Goal: Task Accomplishment & Management: Manage account settings

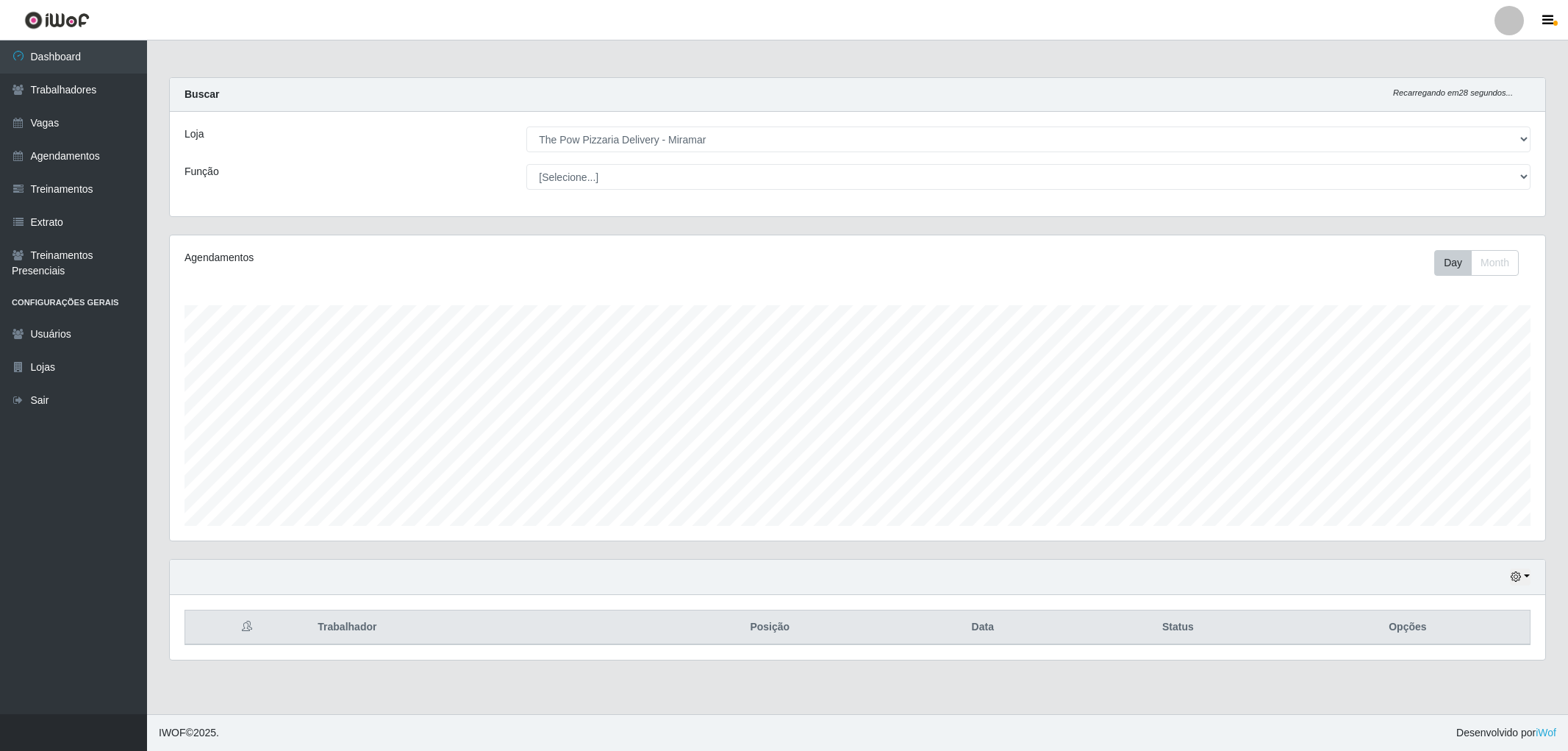
select select "322"
click at [81, 82] on link "Trabalhadores" at bounding box center [73, 90] width 147 height 33
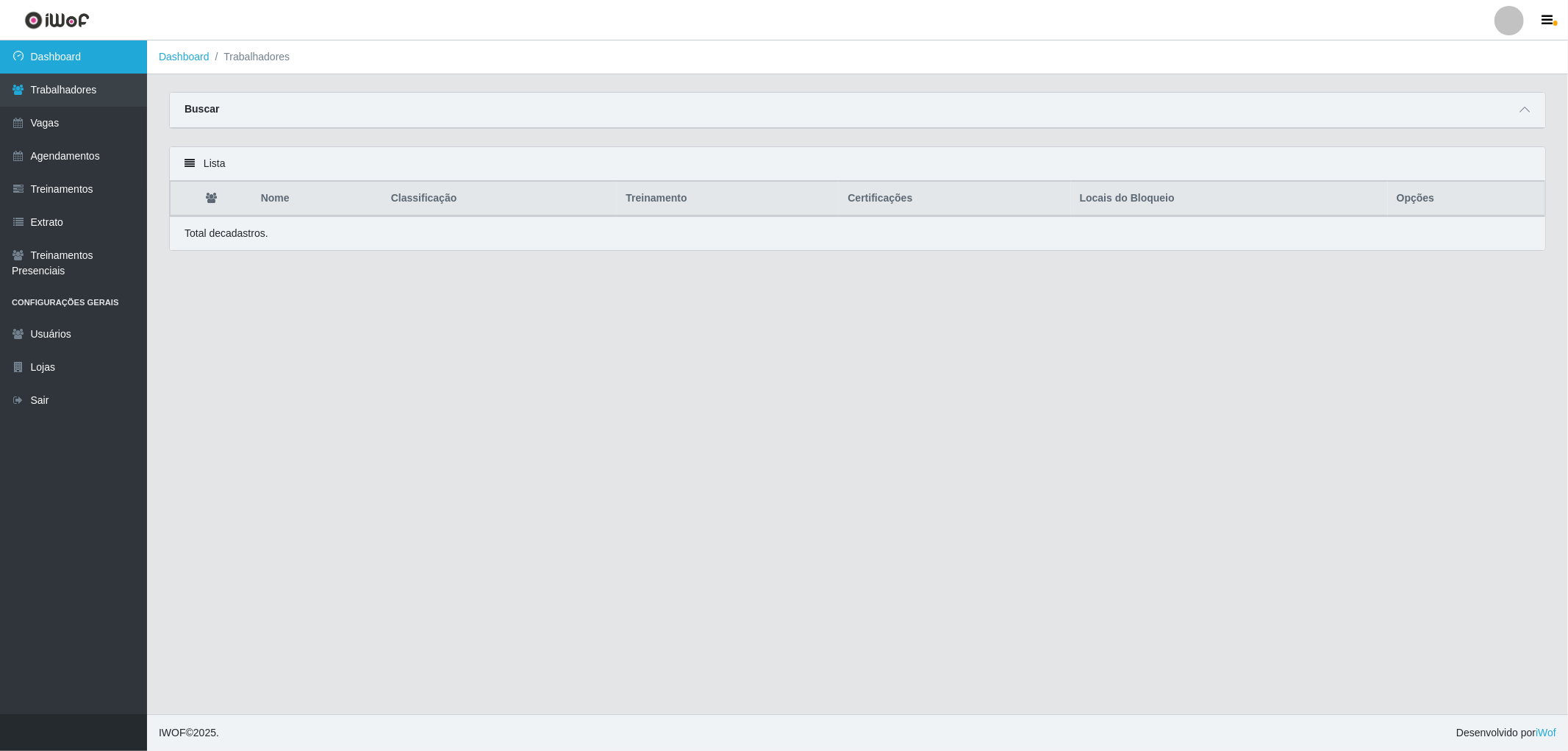
click at [76, 55] on link "Dashboard" at bounding box center [73, 57] width 147 height 33
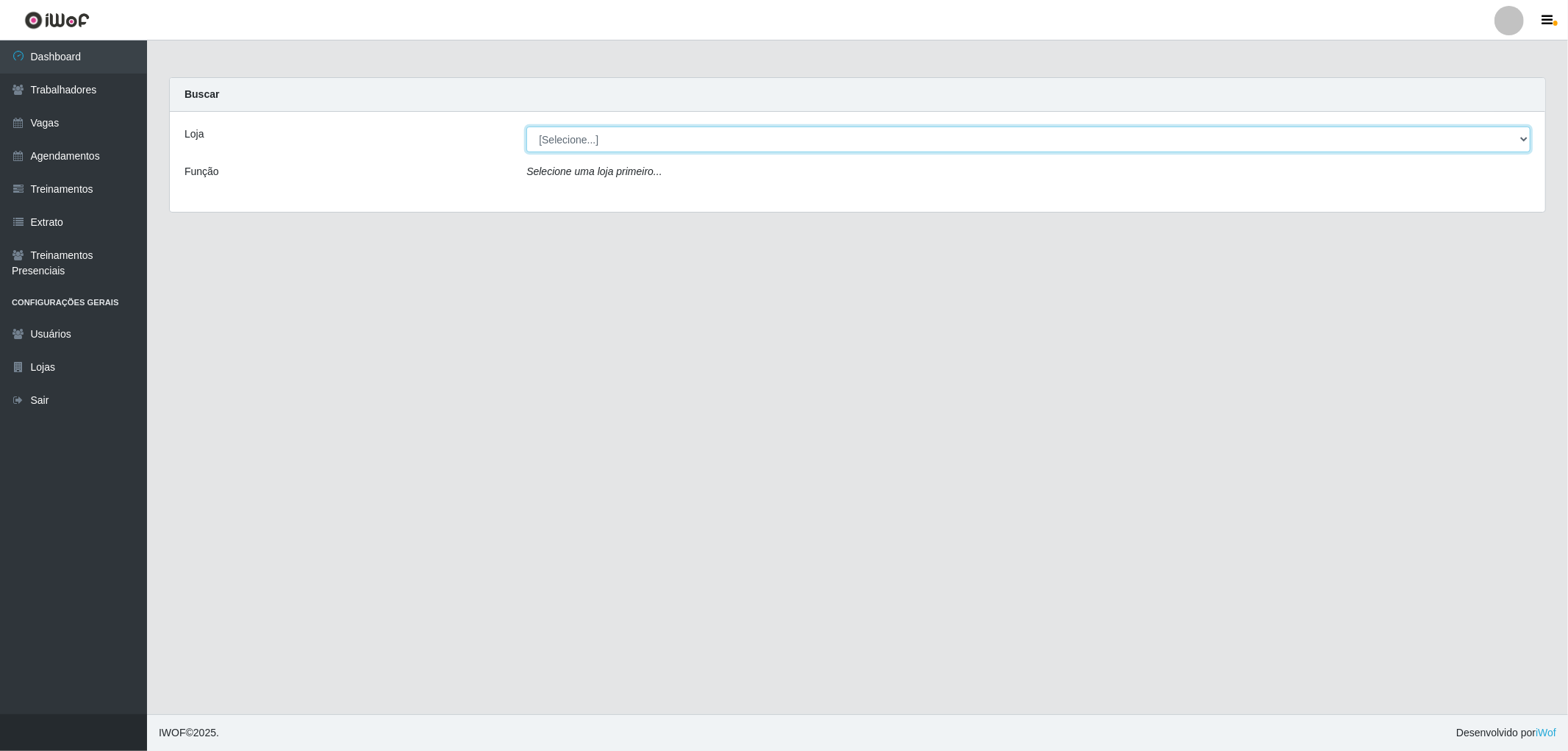
click at [601, 141] on select "[Selecione...] The Pow Pizzaria Delivery - [GEOGRAPHIC_DATA]" at bounding box center [1028, 139] width 1004 height 25
select select "322"
click at [526, 127] on select "[Selecione...] The Pow Pizzaria Delivery - [GEOGRAPHIC_DATA]" at bounding box center [1028, 139] width 1004 height 25
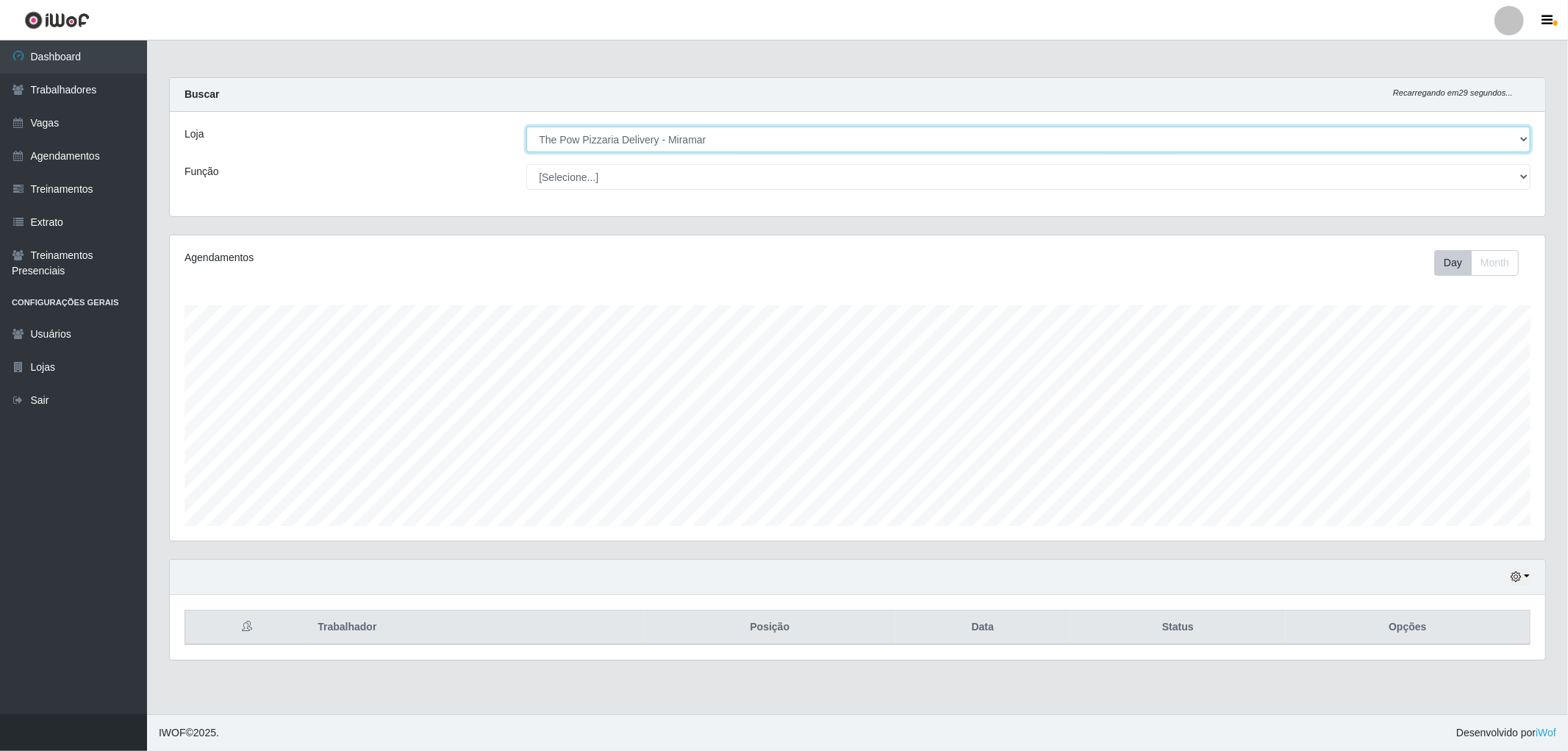
scroll to position [304, 1376]
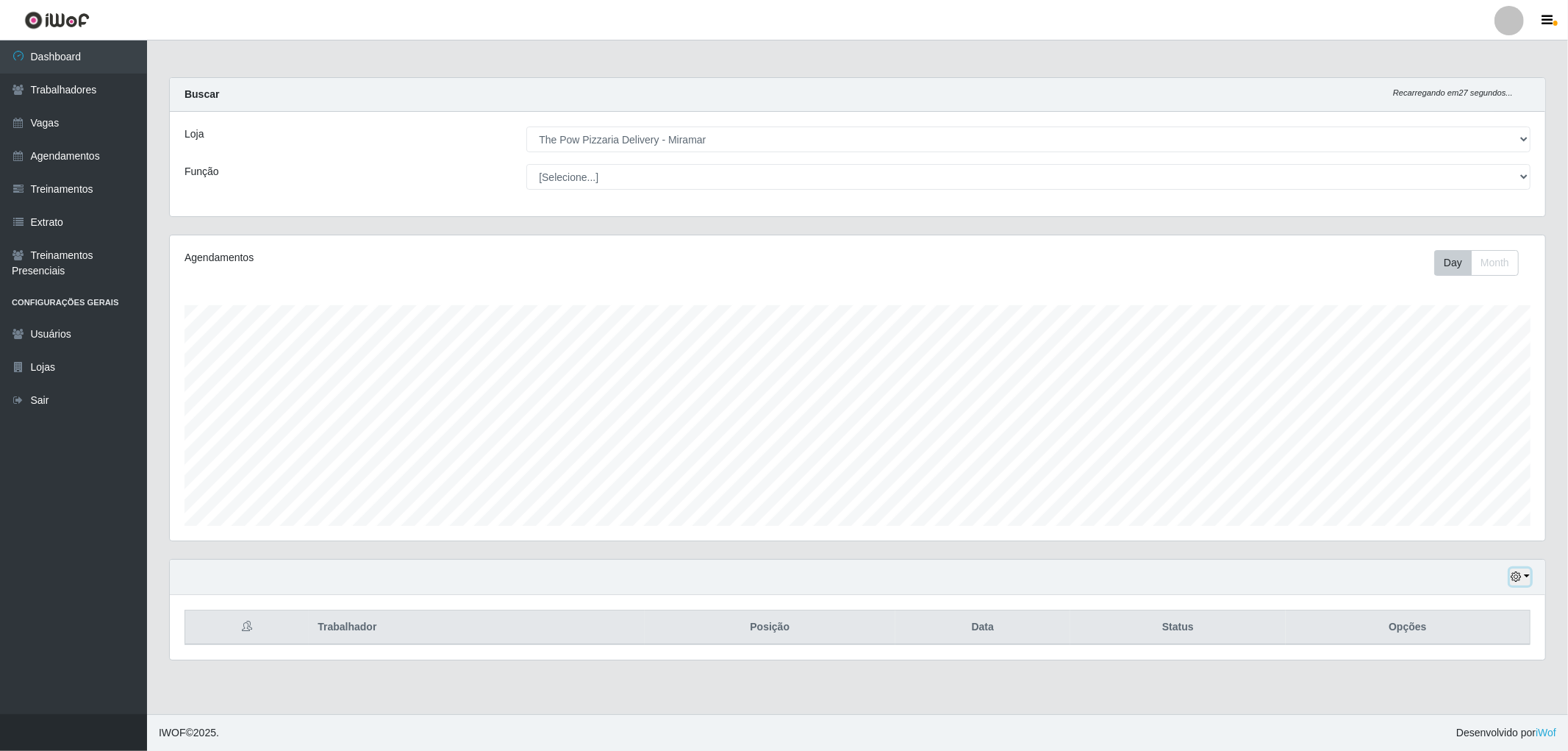
click at [1516, 576] on icon "button" at bounding box center [1516, 577] width 11 height 11
click at [1471, 458] on button "1 dia" at bounding box center [1471, 460] width 116 height 31
click at [1519, 574] on icon "button" at bounding box center [1516, 577] width 11 height 11
click at [1439, 434] on button "Hoje" at bounding box center [1471, 429] width 116 height 31
click at [1524, 577] on button "button" at bounding box center [1520, 577] width 21 height 17
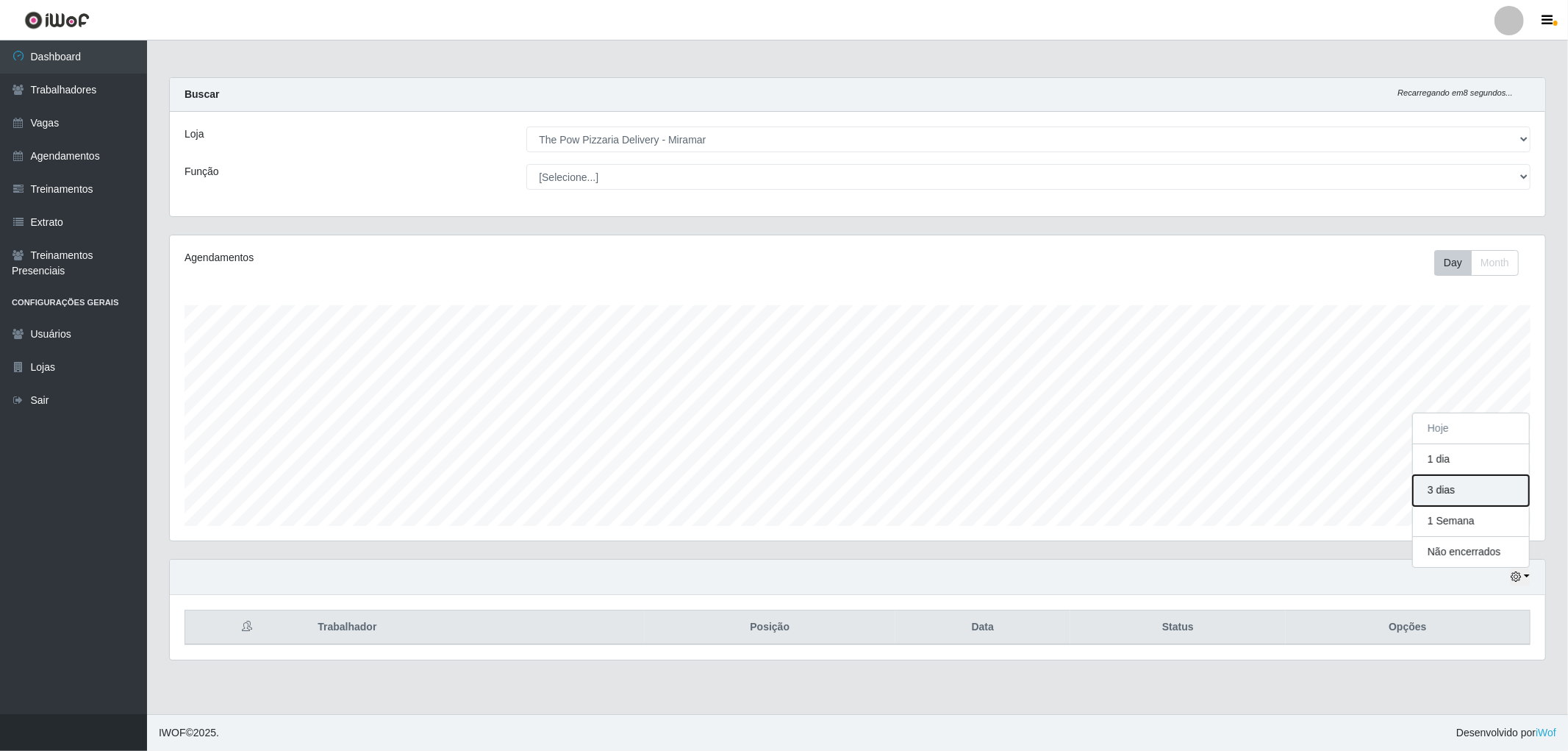
click at [1463, 493] on button "3 dias" at bounding box center [1471, 491] width 116 height 31
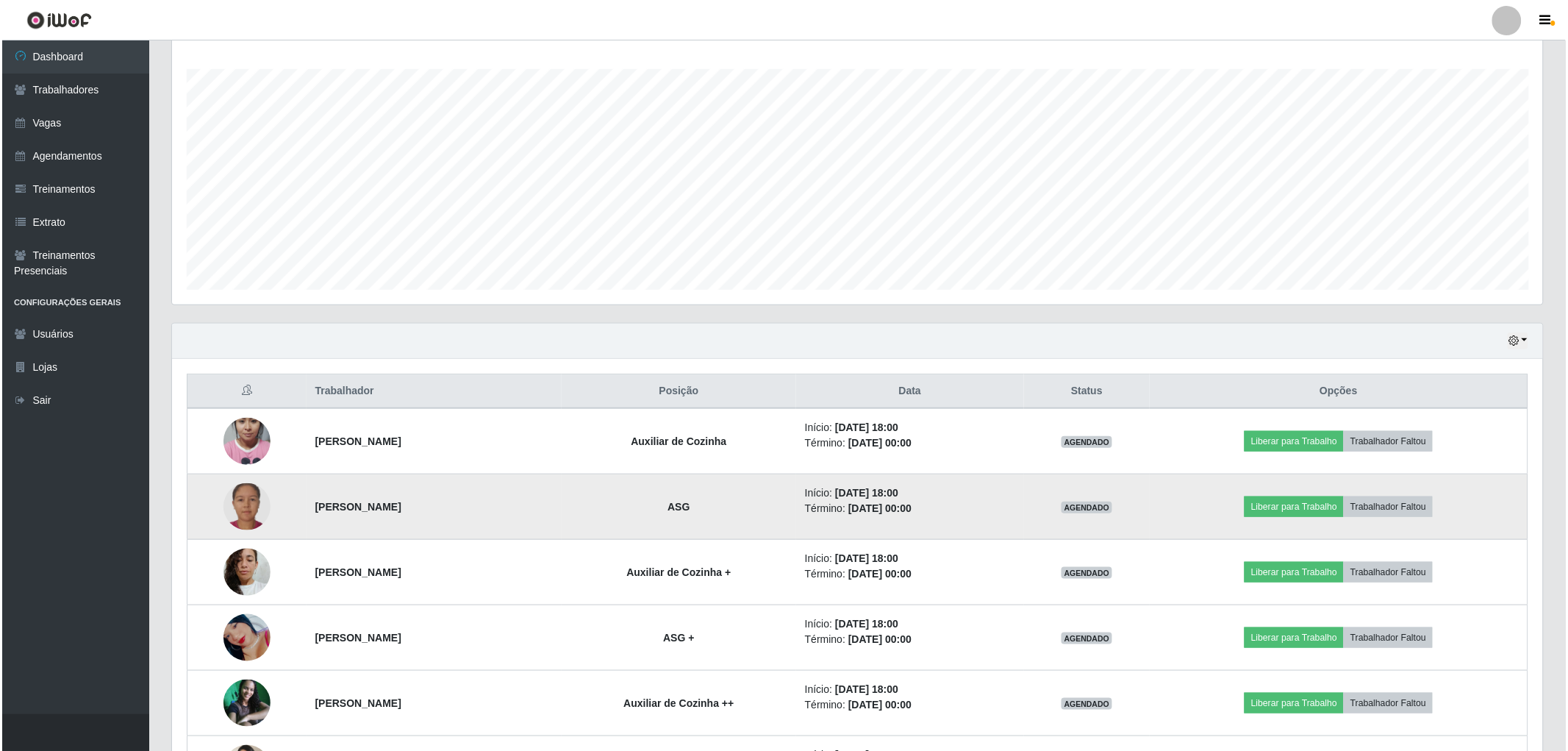
scroll to position [245, 0]
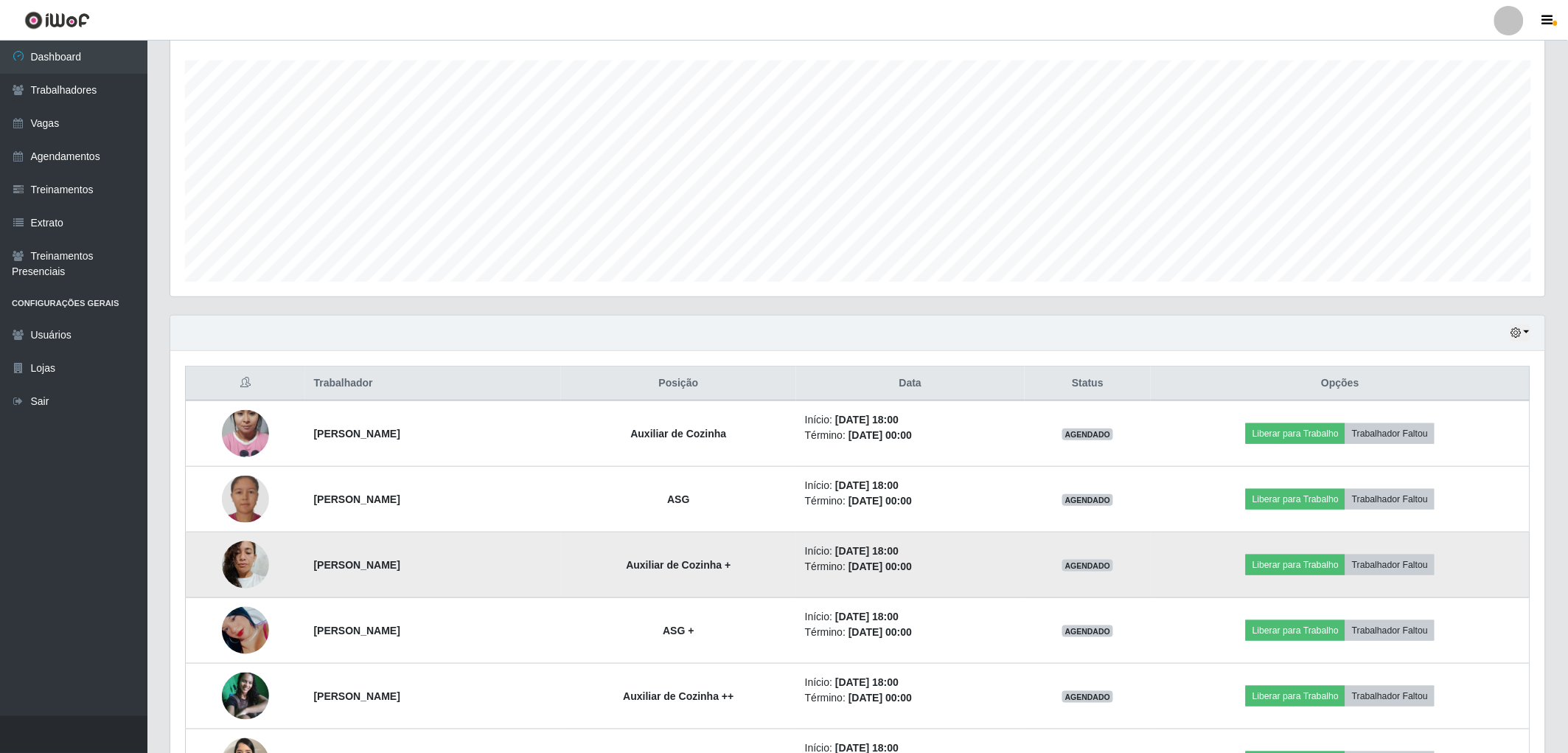
click at [234, 556] on img at bounding box center [245, 565] width 47 height 63
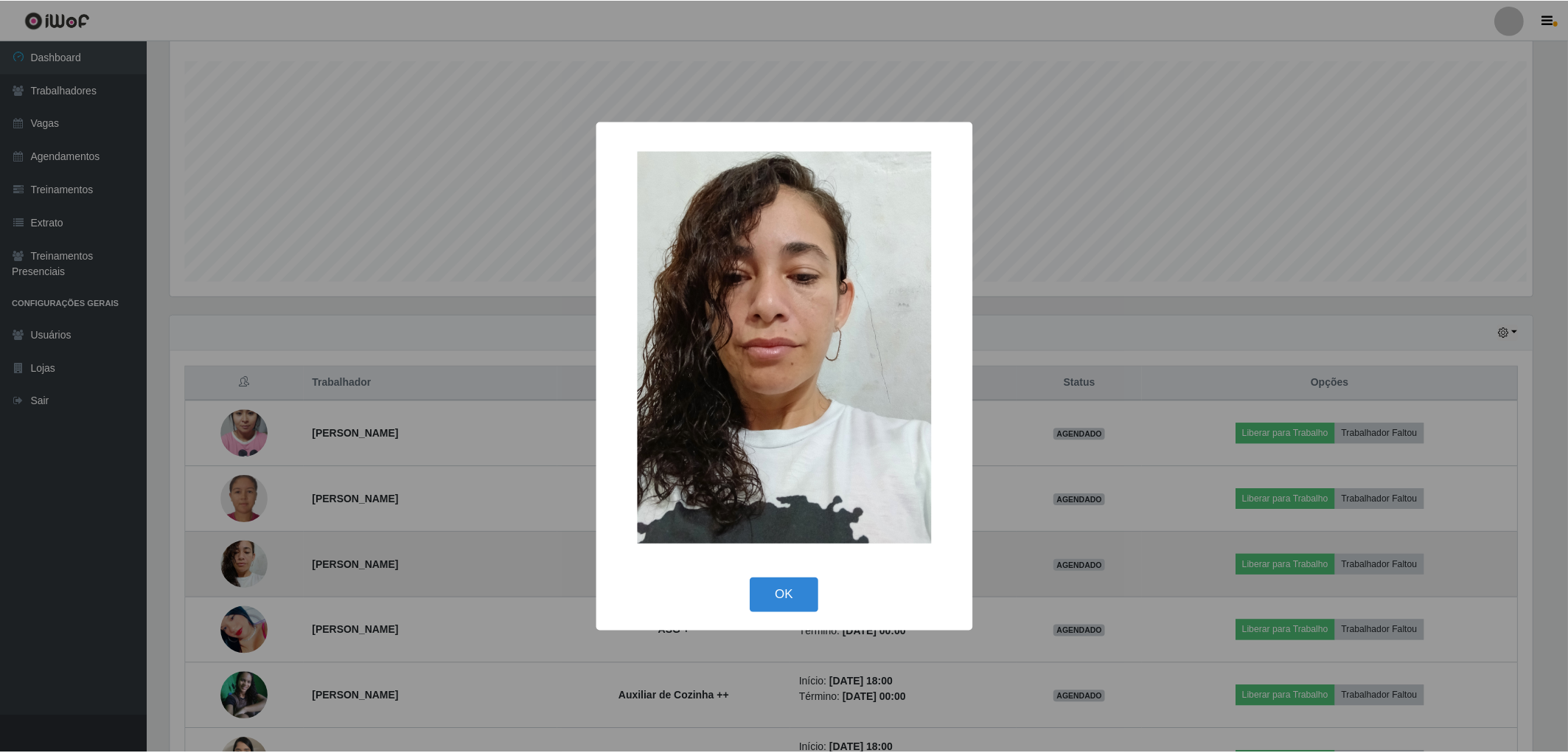
scroll to position [305, 1366]
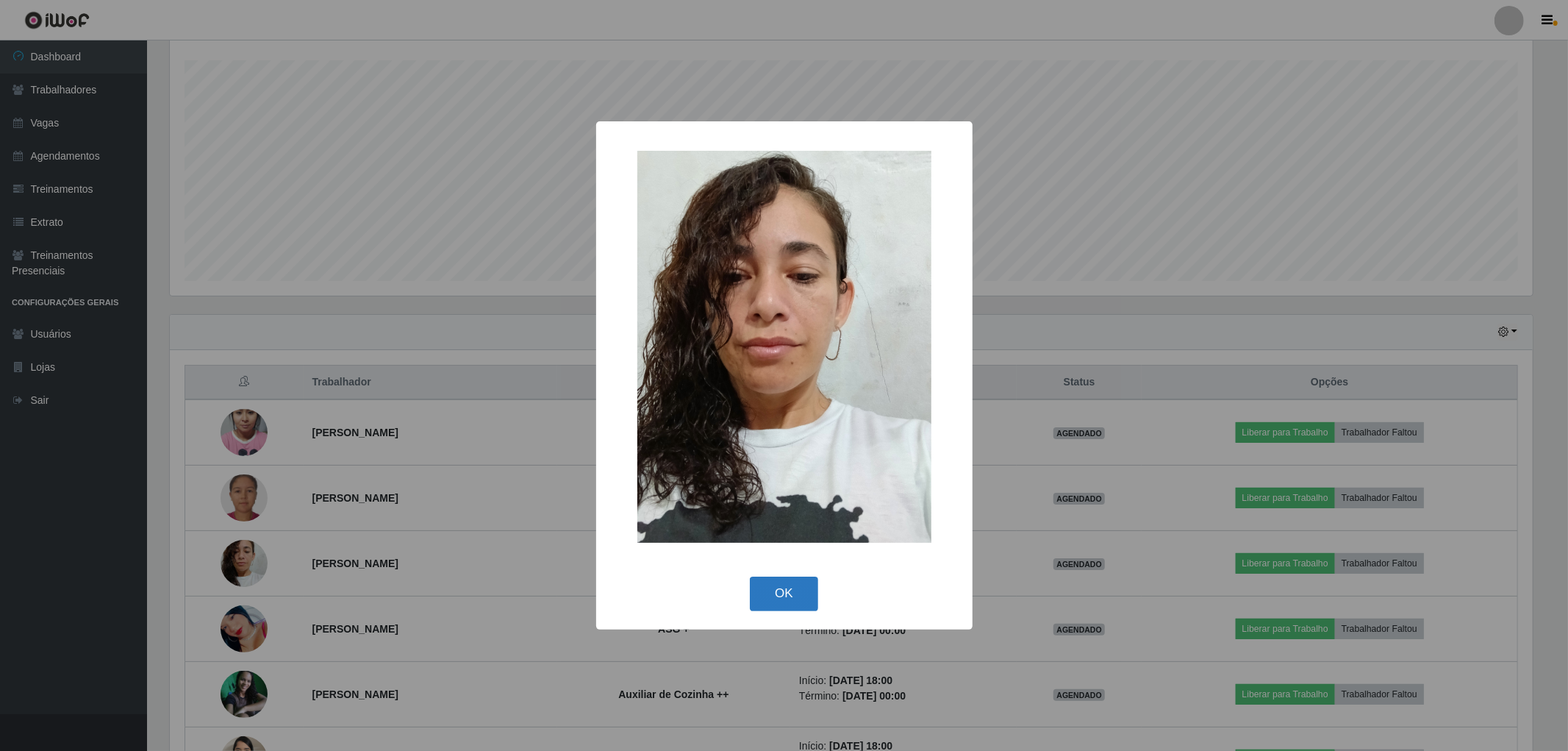
click at [789, 592] on button "OK" at bounding box center [784, 594] width 68 height 35
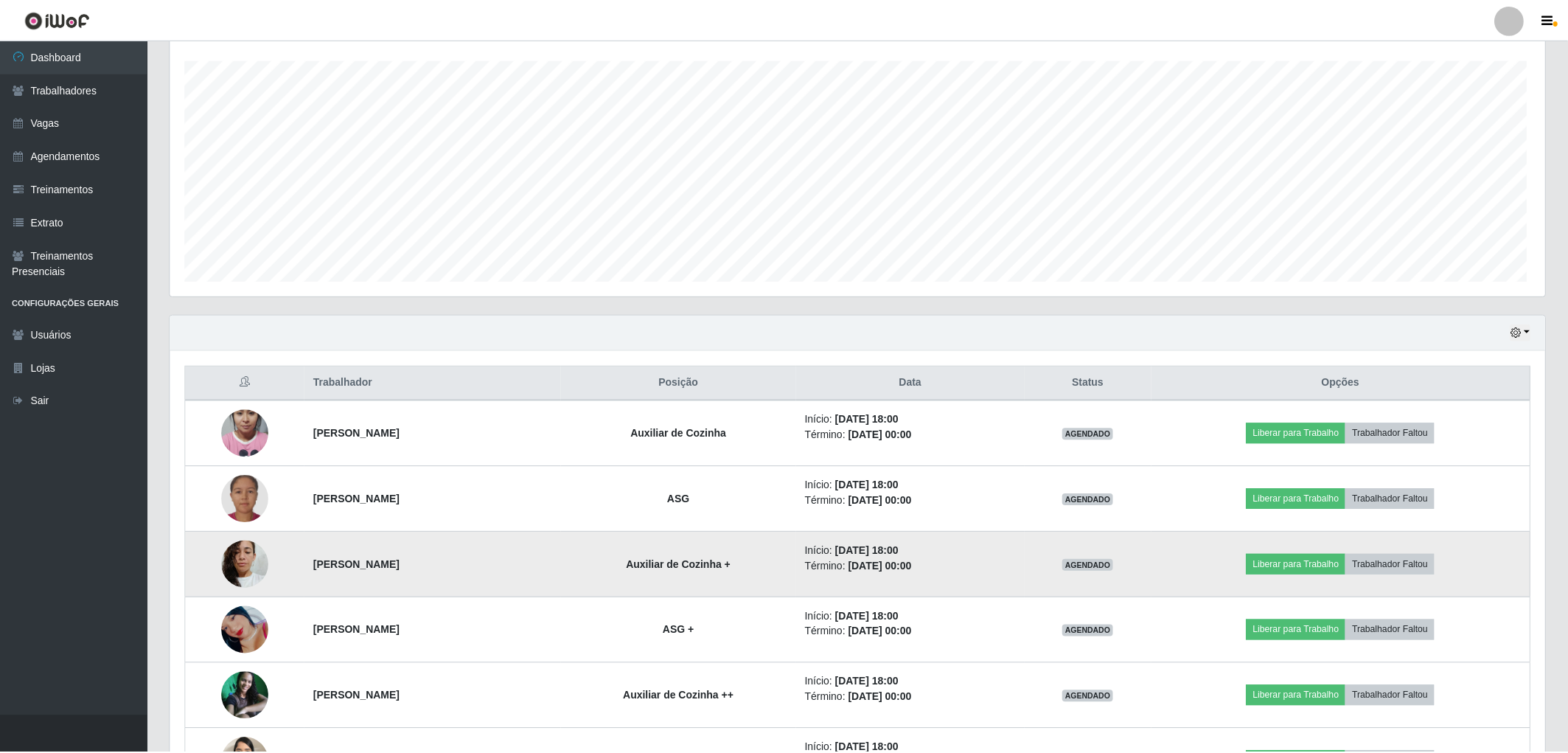
scroll to position [305, 1375]
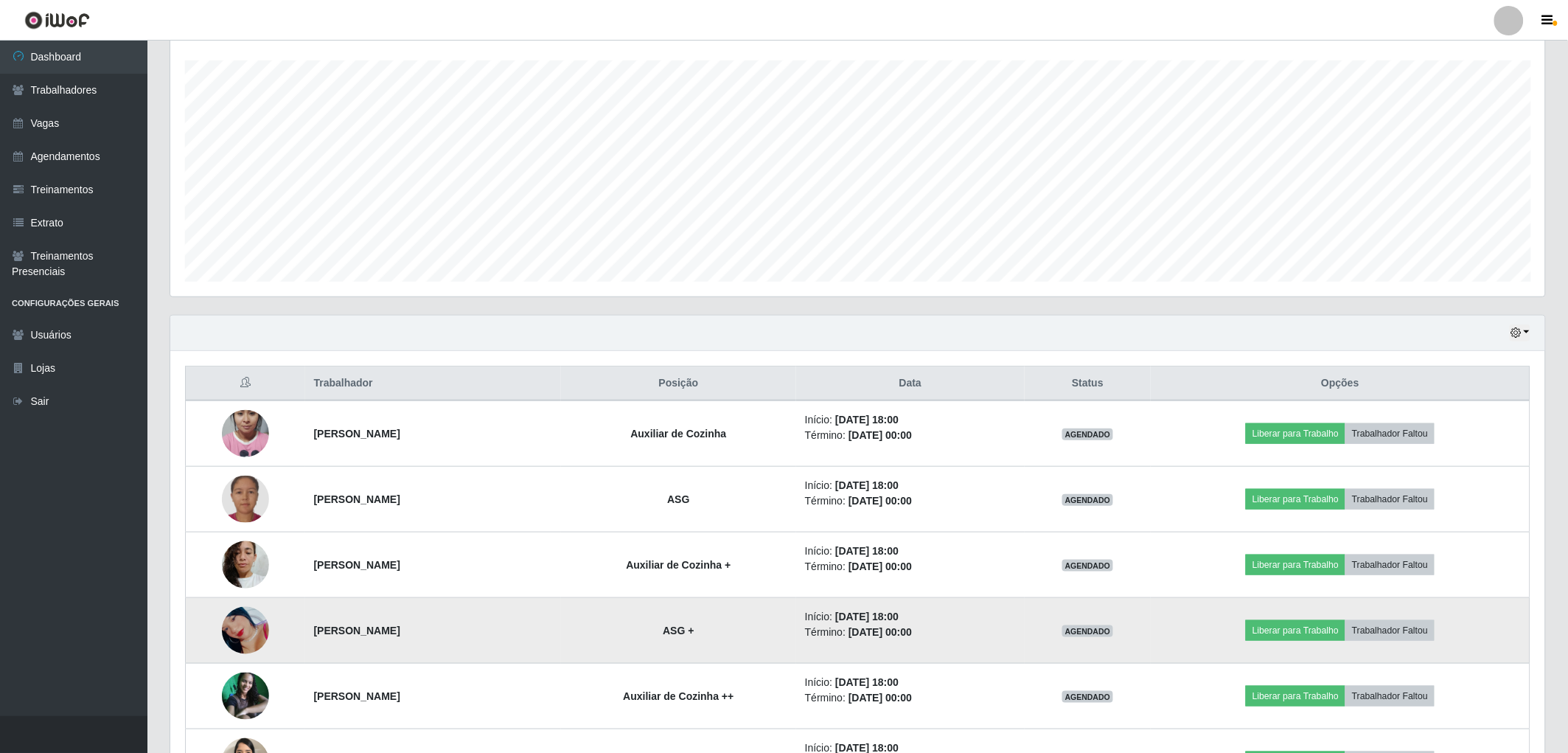
click at [249, 624] on img at bounding box center [245, 630] width 47 height 77
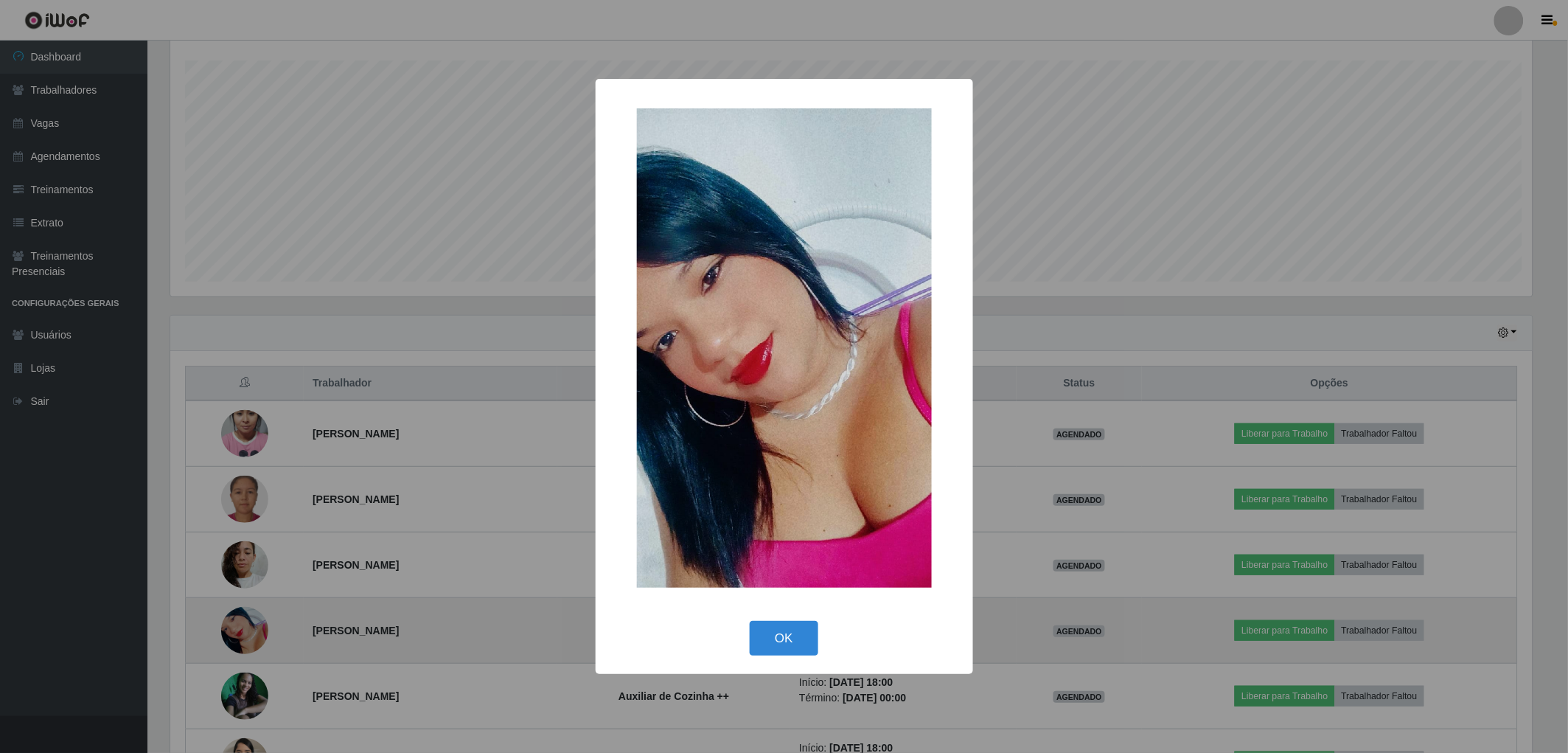
scroll to position [305, 1366]
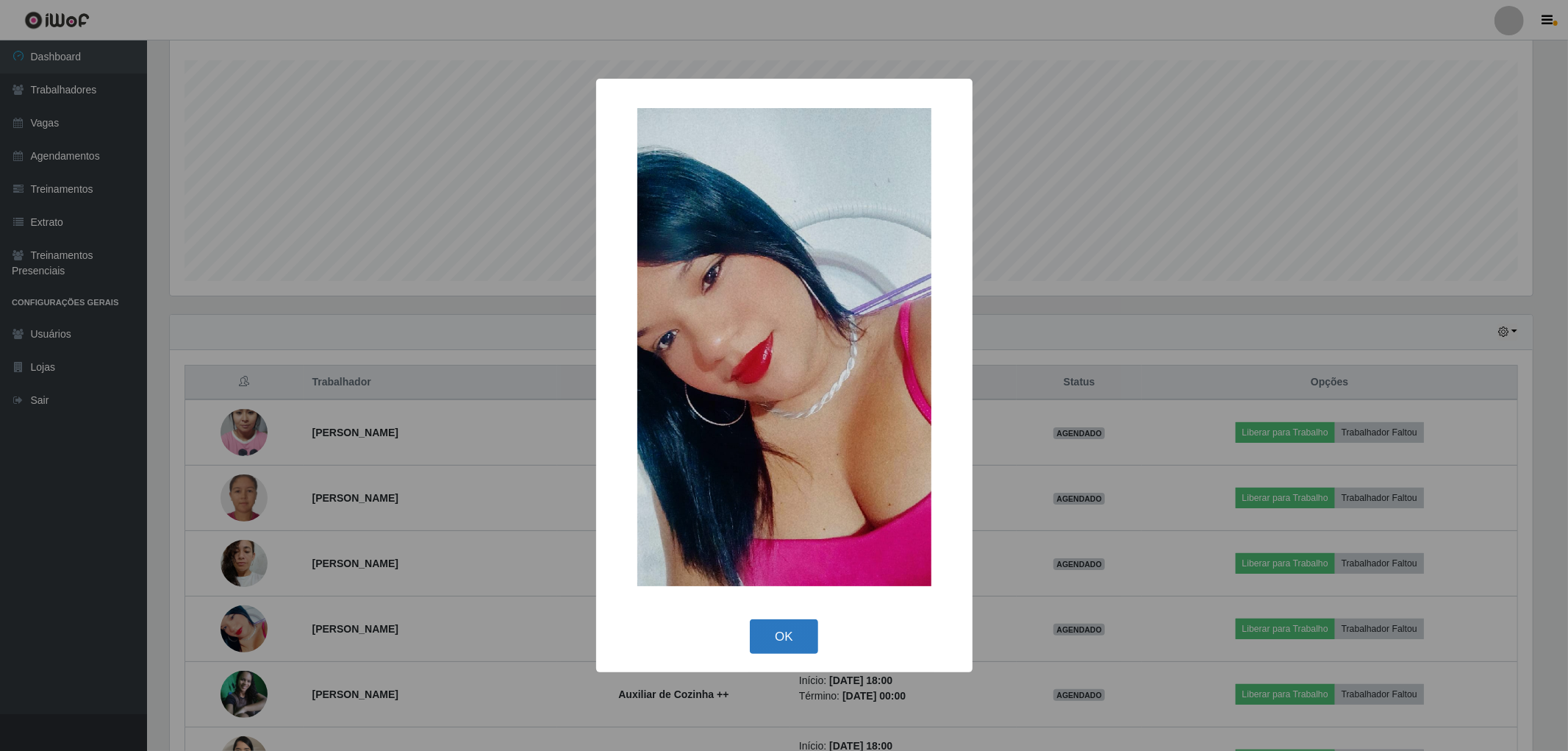
click at [777, 633] on button "OK" at bounding box center [784, 637] width 68 height 35
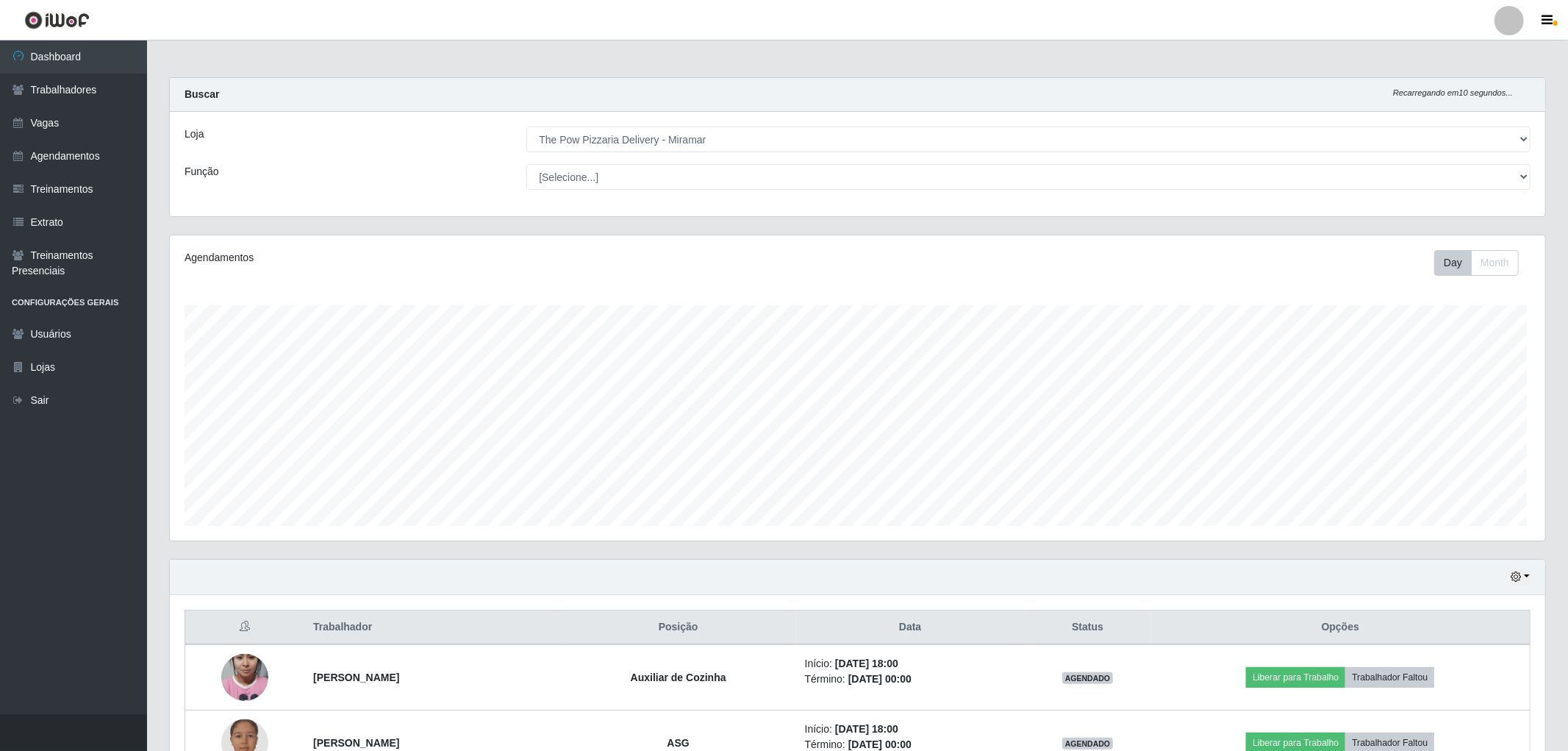
scroll to position [304, 1376]
